Goal: Information Seeking & Learning: Find specific fact

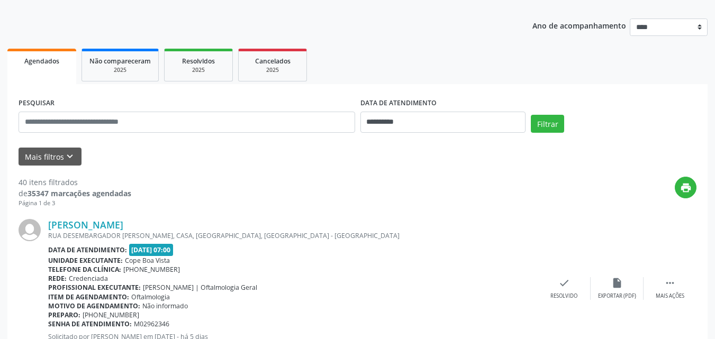
scroll to position [128, 0]
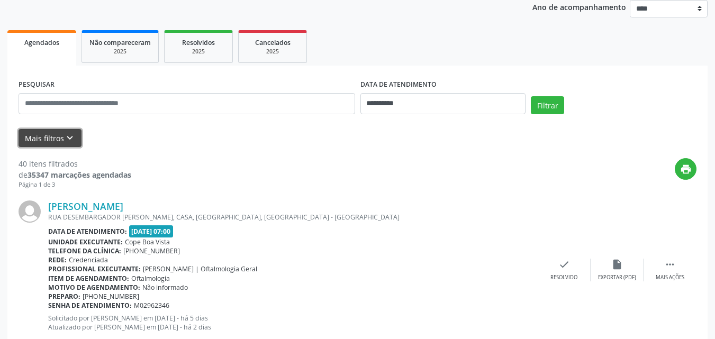
click at [75, 131] on button "Mais filtros keyboard_arrow_down" at bounding box center [50, 138] width 63 height 19
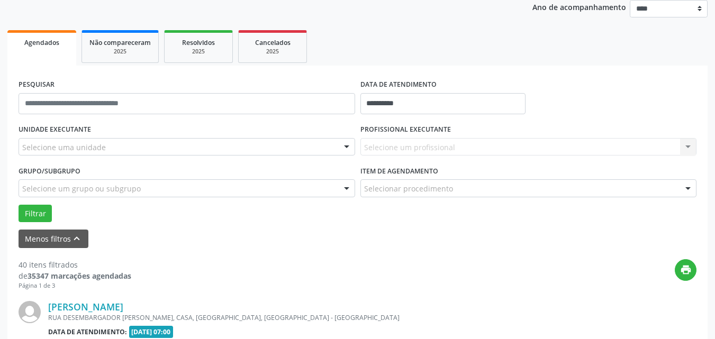
drag, startPoint x: 137, startPoint y: 144, endPoint x: 131, endPoint y: 156, distance: 13.0
click at [137, 144] on div "Selecione uma unidade" at bounding box center [187, 147] width 337 height 18
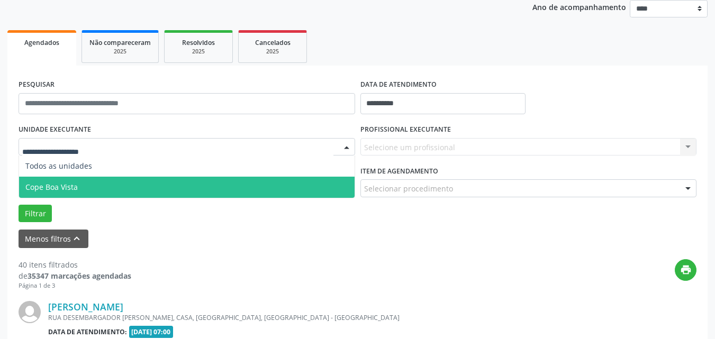
drag, startPoint x: 71, startPoint y: 184, endPoint x: 103, endPoint y: 179, distance: 31.6
click at [71, 184] on span "Cope Boa Vista" at bounding box center [51, 187] width 52 height 10
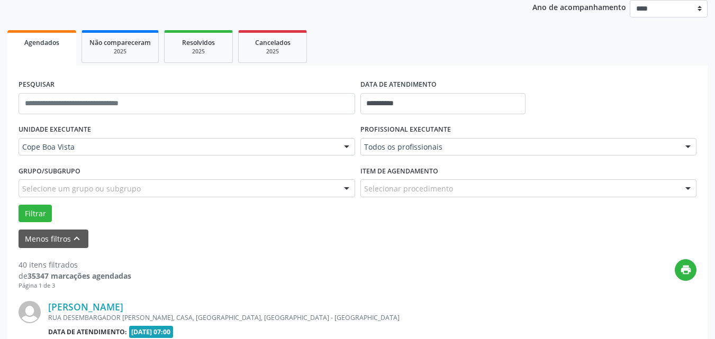
click at [452, 136] on div "PROFISSIONAL EXECUTANTE Todos os profissionais Todos os profissionais [PERSON_N…" at bounding box center [529, 142] width 342 height 41
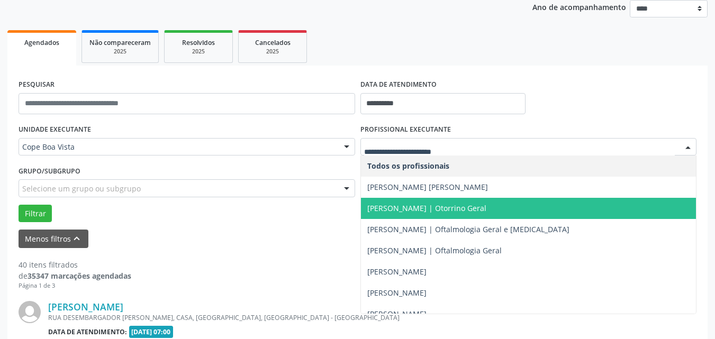
click at [418, 210] on span "[PERSON_NAME] | Otorrino Geral" at bounding box center [426, 208] width 119 height 10
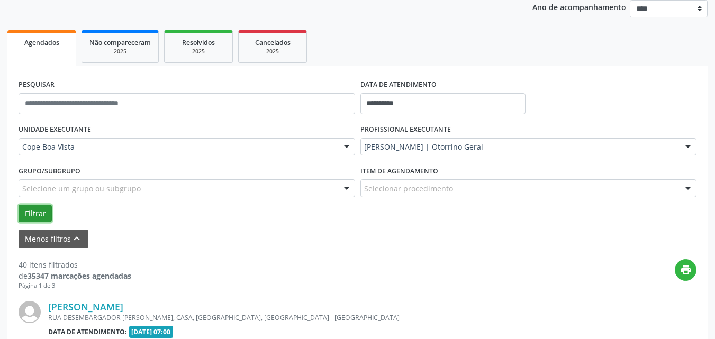
click at [38, 207] on button "Filtrar" at bounding box center [35, 214] width 33 height 18
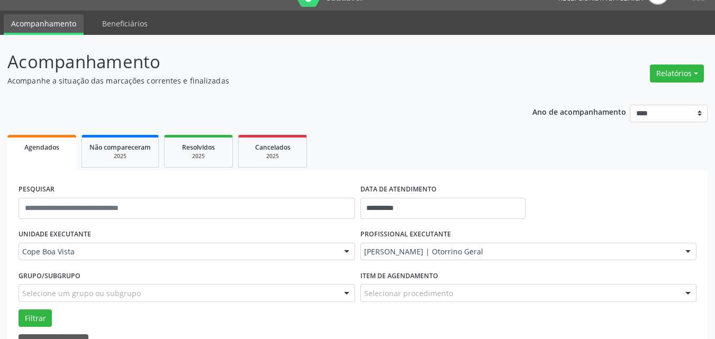
scroll to position [22, 0]
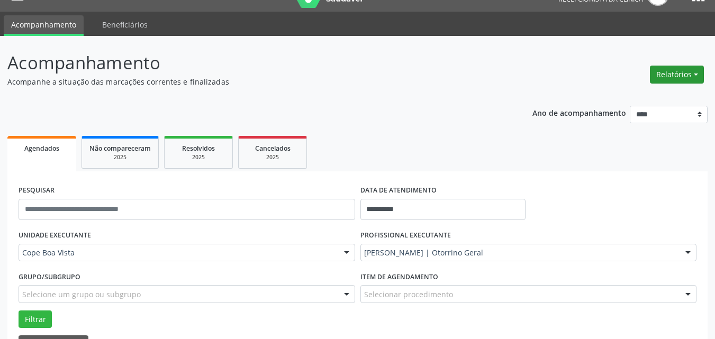
click at [665, 75] on button "Relatórios" at bounding box center [677, 75] width 54 height 18
click at [615, 103] on link "Agendamentos" at bounding box center [648, 97] width 114 height 15
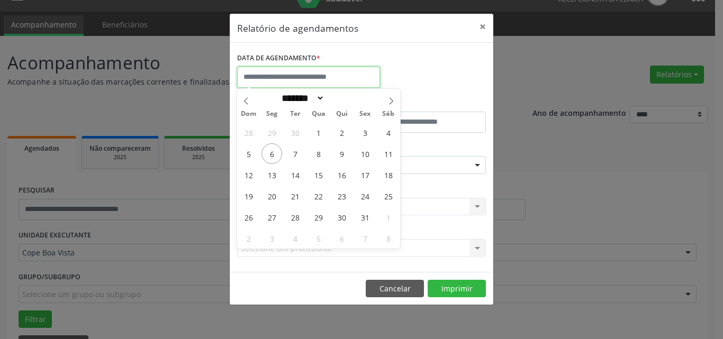
click at [285, 79] on input "text" at bounding box center [308, 77] width 143 height 21
click at [267, 151] on span "6" at bounding box center [271, 153] width 21 height 21
type input "**********"
click at [268, 151] on span "6" at bounding box center [271, 153] width 21 height 21
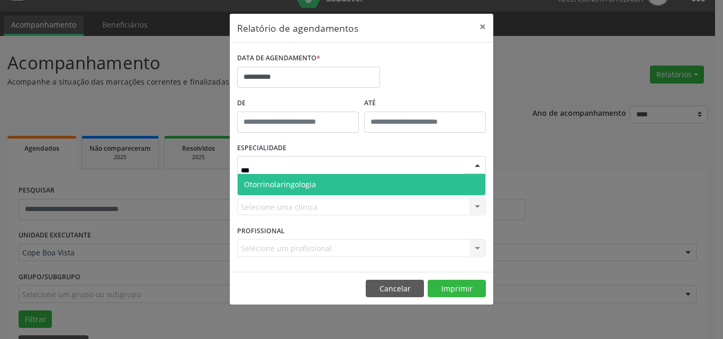
drag, startPoint x: 304, startPoint y: 187, endPoint x: 303, endPoint y: 194, distance: 6.4
click at [304, 187] on span "Otorrinolaringologia" at bounding box center [280, 184] width 72 height 10
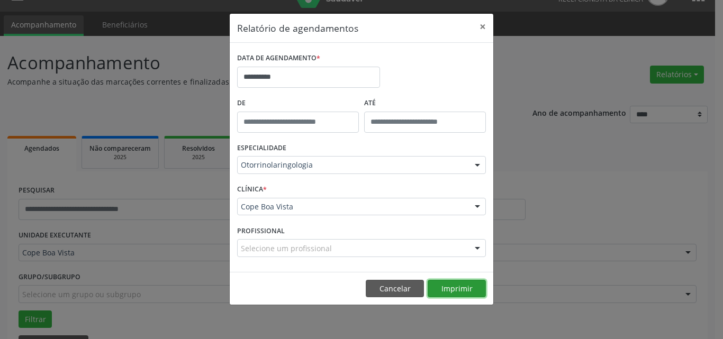
click at [461, 292] on button "Imprimir" at bounding box center [457, 289] width 58 height 18
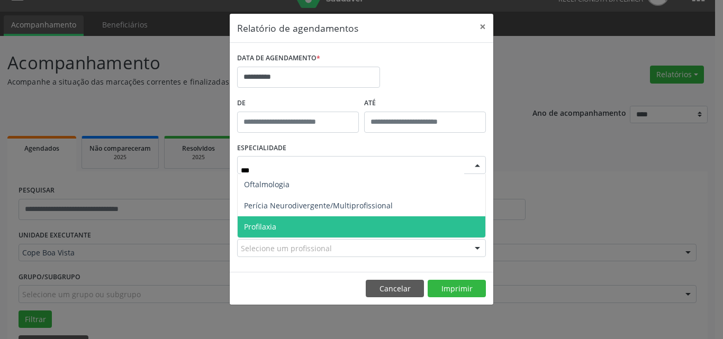
type input "****"
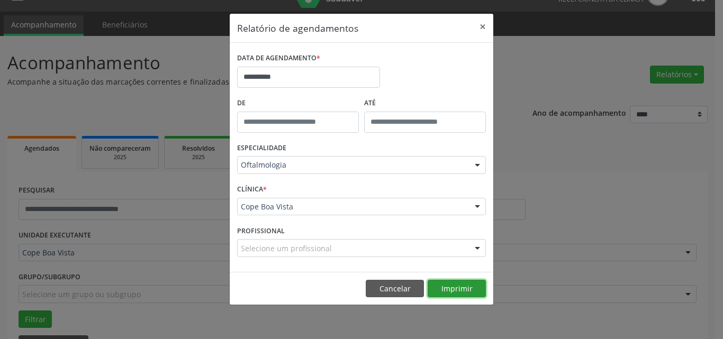
click at [464, 288] on button "Imprimir" at bounding box center [457, 289] width 58 height 18
click at [386, 284] on button "Cancelar" at bounding box center [395, 289] width 58 height 18
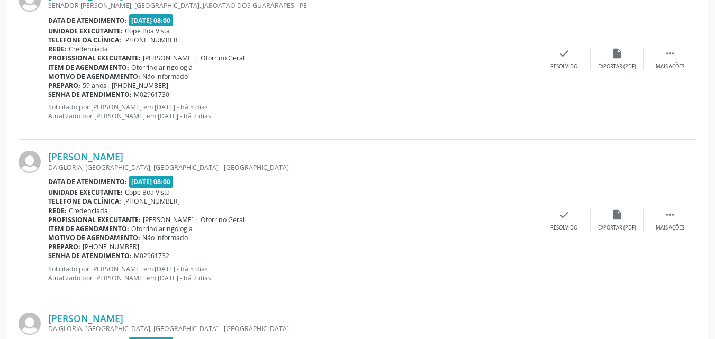
scroll to position [1081, 0]
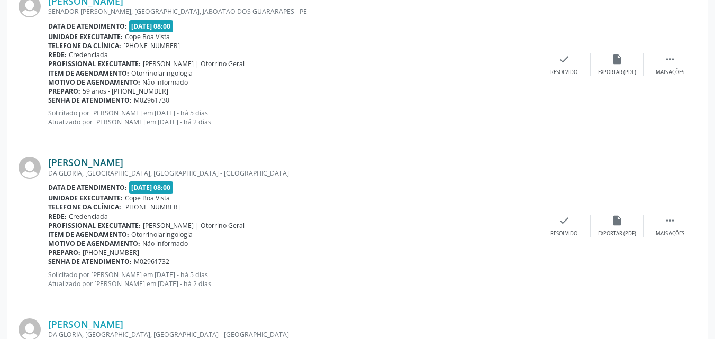
click at [110, 162] on link "[PERSON_NAME]" at bounding box center [85, 163] width 75 height 12
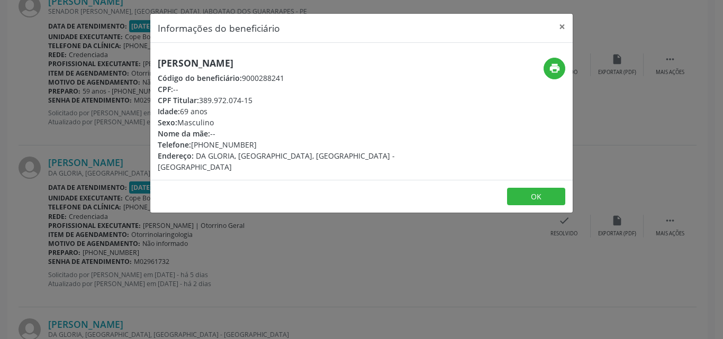
drag, startPoint x: 202, startPoint y: 101, endPoint x: 260, endPoint y: 98, distance: 58.8
click at [260, 98] on div "CPF Titular: 389.972.074-15" at bounding box center [291, 100] width 267 height 11
copy div "389.972.074-15"
click at [562, 71] on button "print" at bounding box center [554, 69] width 22 height 22
click at [542, 188] on button "OK" at bounding box center [536, 197] width 58 height 18
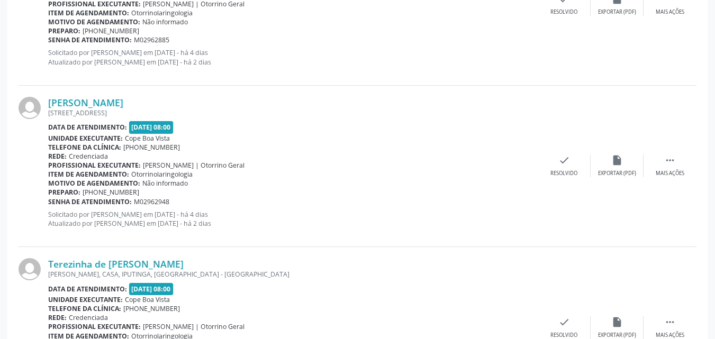
scroll to position [1713, 0]
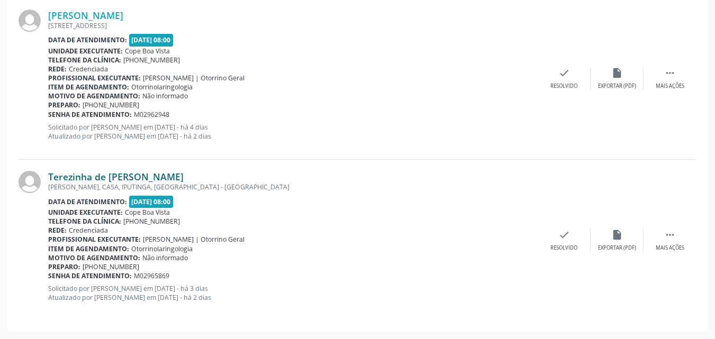
click at [116, 178] on link "Terezinha de [PERSON_NAME]" at bounding box center [115, 177] width 135 height 12
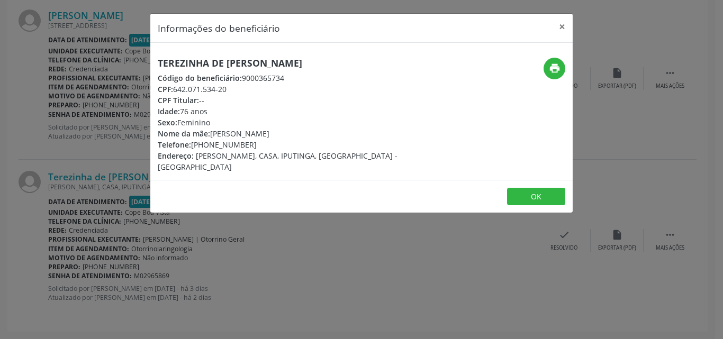
click at [230, 67] on h5 "Terezinha de [PERSON_NAME]" at bounding box center [291, 63] width 267 height 11
click at [231, 67] on h5 "Terezinha de [PERSON_NAME]" at bounding box center [291, 63] width 267 height 11
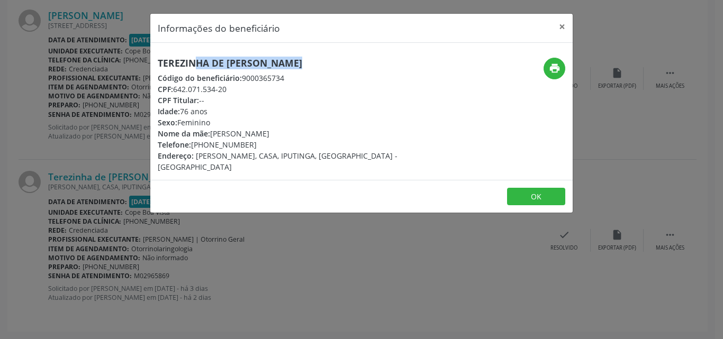
click at [231, 67] on h5 "Terezinha de [PERSON_NAME]" at bounding box center [291, 63] width 267 height 11
copy div "Terezinha de [PERSON_NAME]"
click at [177, 56] on div "Terezinha de [PERSON_NAME] Código do beneficiário: 9000365734 CPF: 642.071.534-…" at bounding box center [361, 111] width 422 height 137
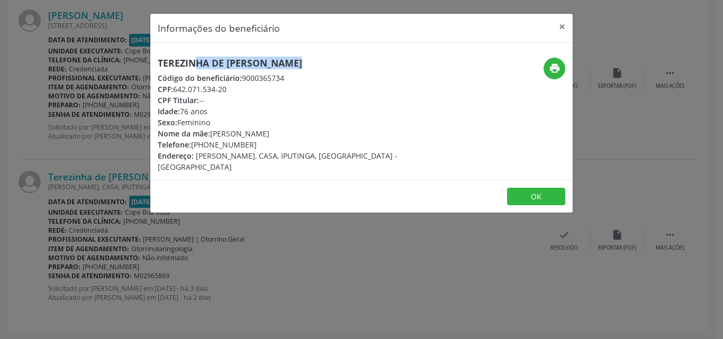
drag, startPoint x: 194, startPoint y: 146, endPoint x: 256, endPoint y: 146, distance: 62.4
click at [256, 146] on div "Telefone: [PHONE_NUMBER]" at bounding box center [291, 144] width 267 height 11
click at [529, 188] on button "OK" at bounding box center [536, 197] width 58 height 18
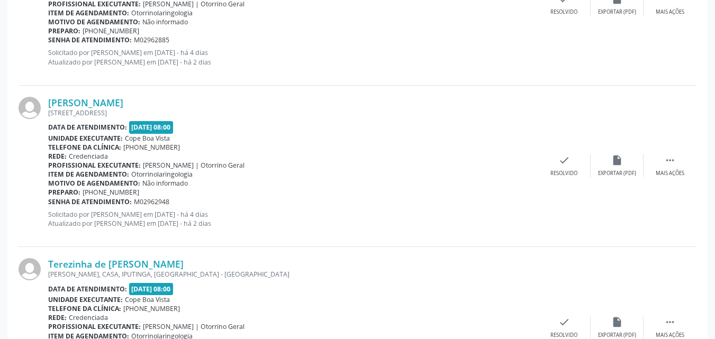
scroll to position [1607, 0]
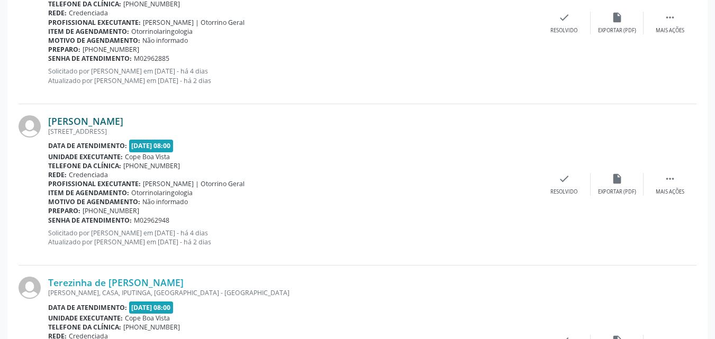
click at [111, 126] on link "[PERSON_NAME]" at bounding box center [85, 121] width 75 height 12
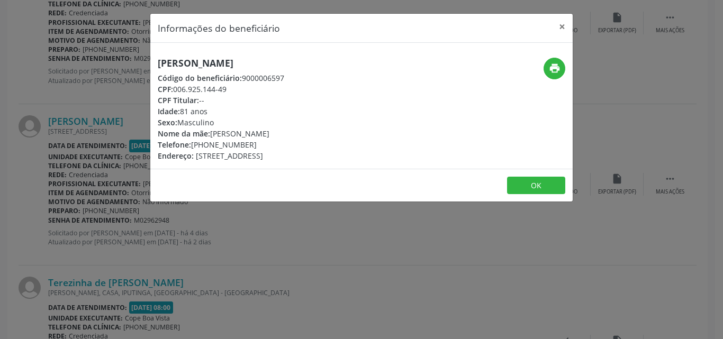
click at [219, 60] on h5 "[PERSON_NAME]" at bounding box center [221, 63] width 126 height 11
copy div "[PERSON_NAME]"
drag, startPoint x: 192, startPoint y: 147, endPoint x: 259, endPoint y: 147, distance: 67.2
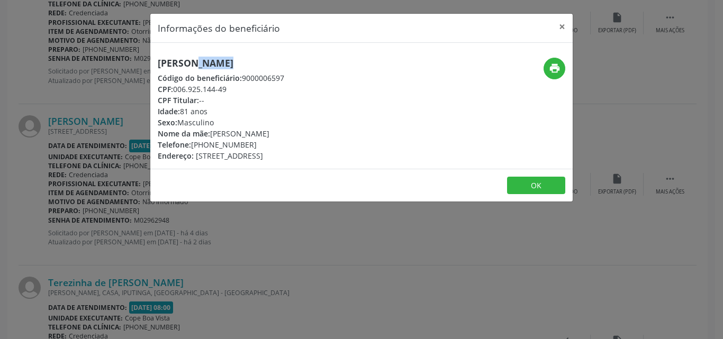
click at [259, 147] on div "Telefone: [PHONE_NUMBER]" at bounding box center [221, 144] width 126 height 11
copy div "[PHONE_NUMBER]"
drag, startPoint x: 212, startPoint y: 131, endPoint x: 301, endPoint y: 132, distance: 89.4
click at [284, 132] on div "Nome da mãe: [PERSON_NAME]" at bounding box center [221, 133] width 126 height 11
copy div "[PERSON_NAME]"
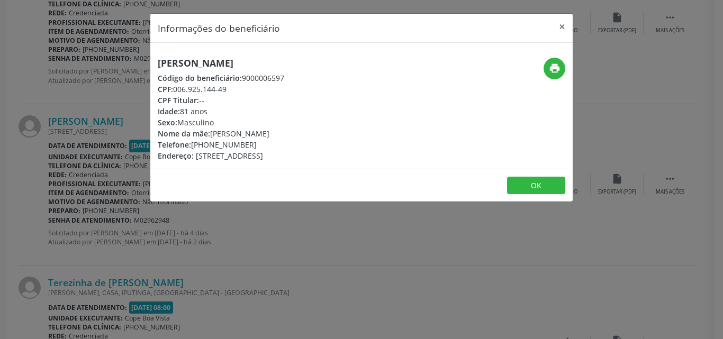
drag, startPoint x: 370, startPoint y: 328, endPoint x: 376, endPoint y: 284, distance: 44.2
click at [370, 323] on div "Informações do beneficiário × [PERSON_NAME] Código do beneficiário: 9000006597 …" at bounding box center [361, 169] width 723 height 339
